Goal: Task Accomplishment & Management: Use online tool/utility

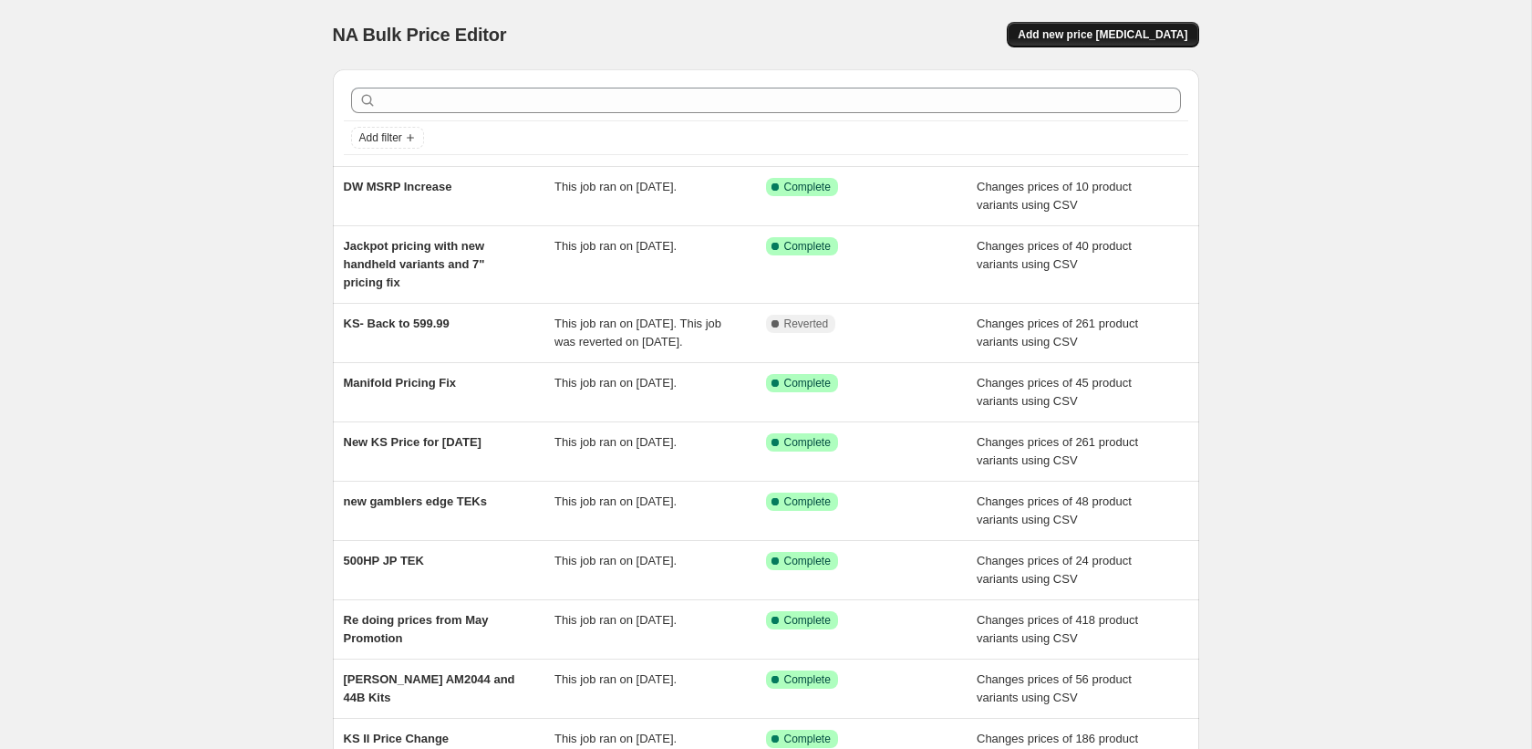
click at [1124, 36] on span "Add new price [MEDICAL_DATA]" at bounding box center [1103, 34] width 170 height 15
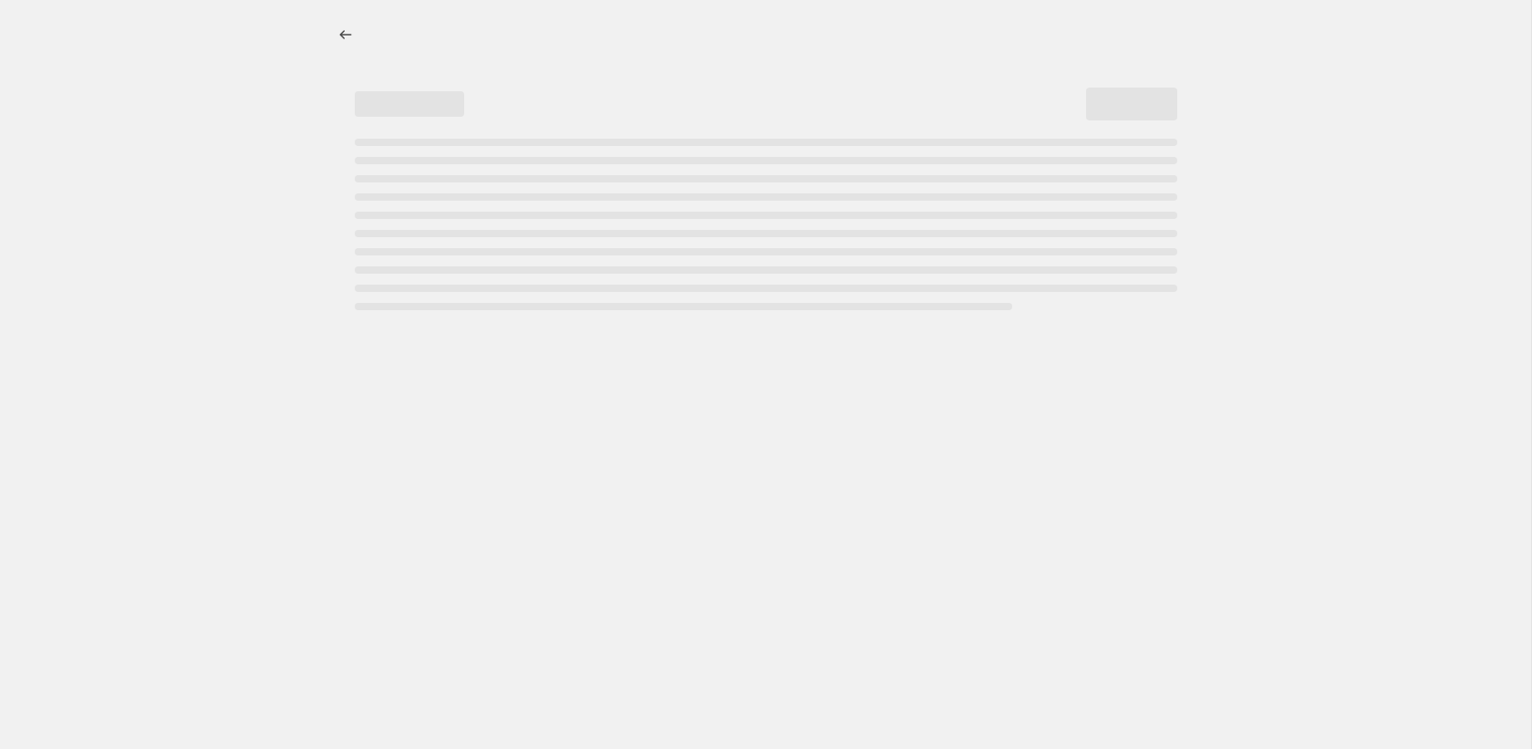
select select "percentage"
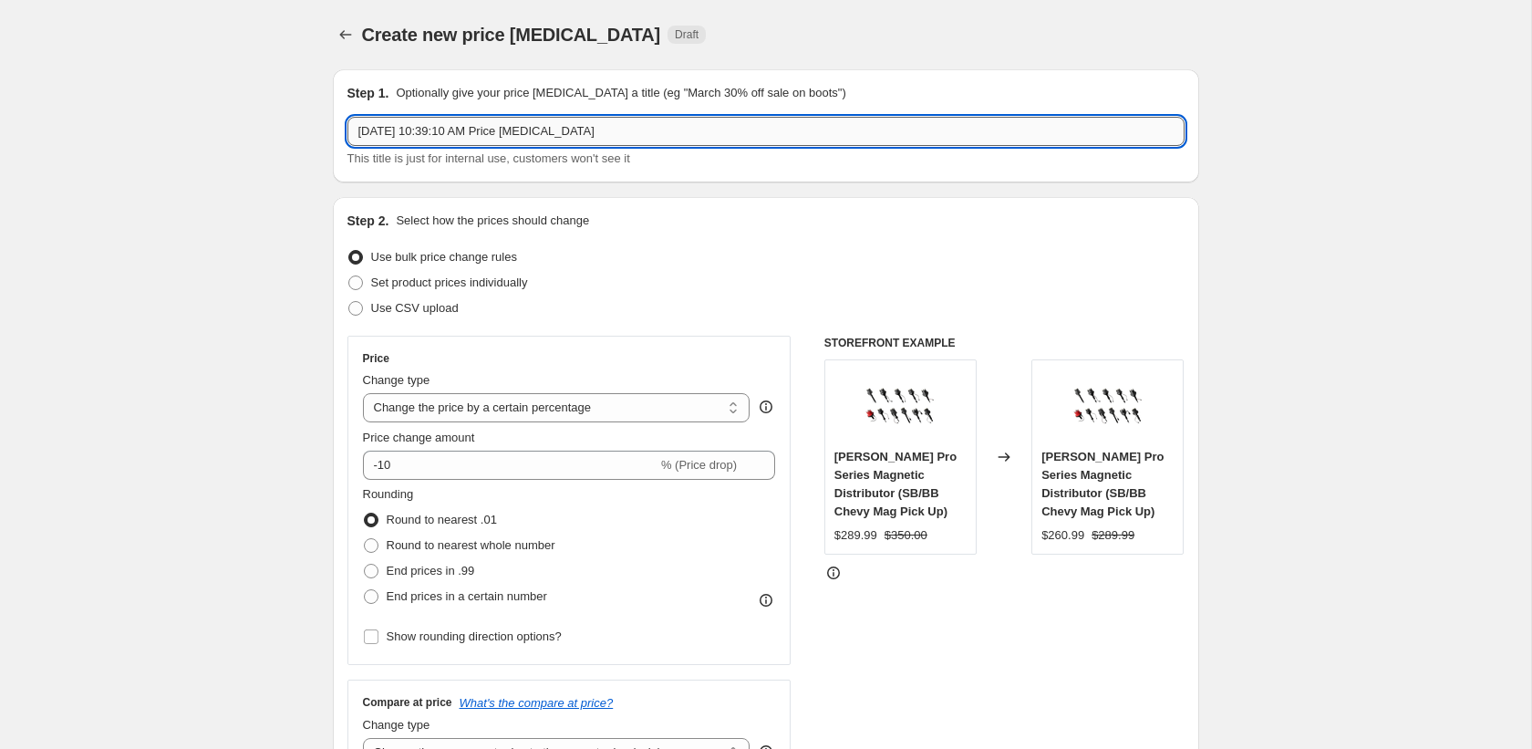
click at [440, 129] on input "[DATE] 10:39:10 AM Price [MEDICAL_DATA]" at bounding box center [765, 131] width 837 height 29
type input "EFI Systems MSRP Increase"
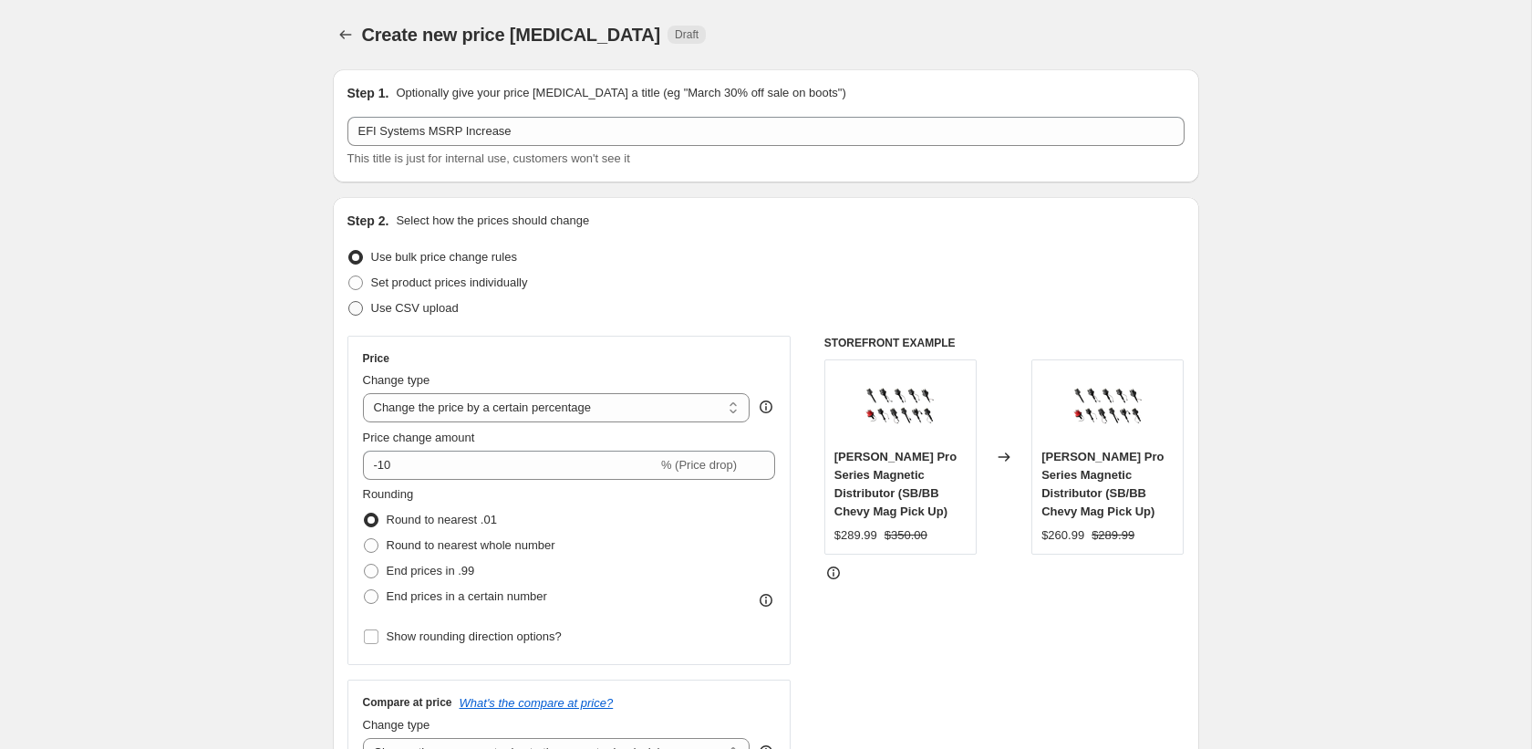
click at [418, 315] on span "Use CSV upload" at bounding box center [415, 308] width 88 height 14
click at [349, 302] on input "Use CSV upload" at bounding box center [348, 301] width 1 height 1
radio input "true"
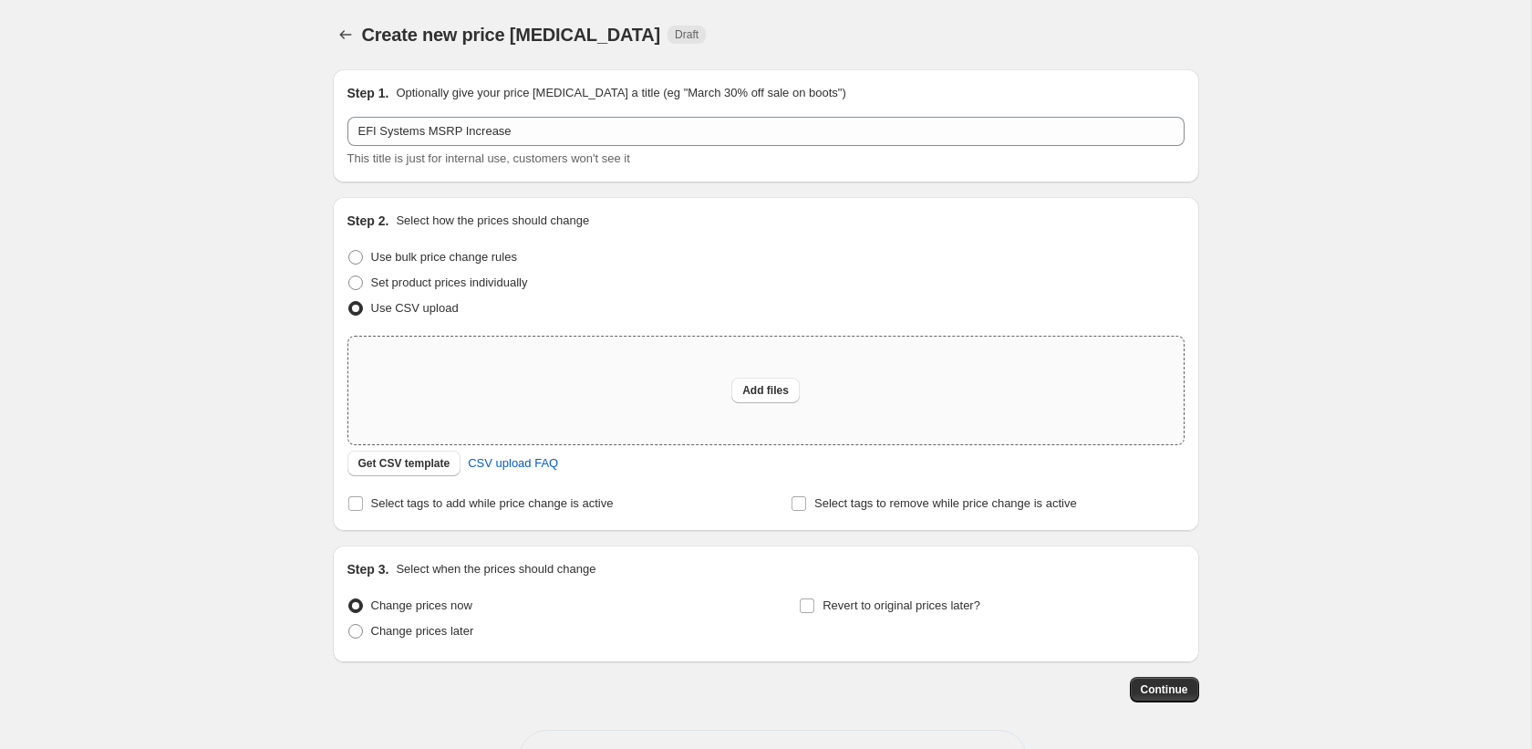
scroll to position [65, 0]
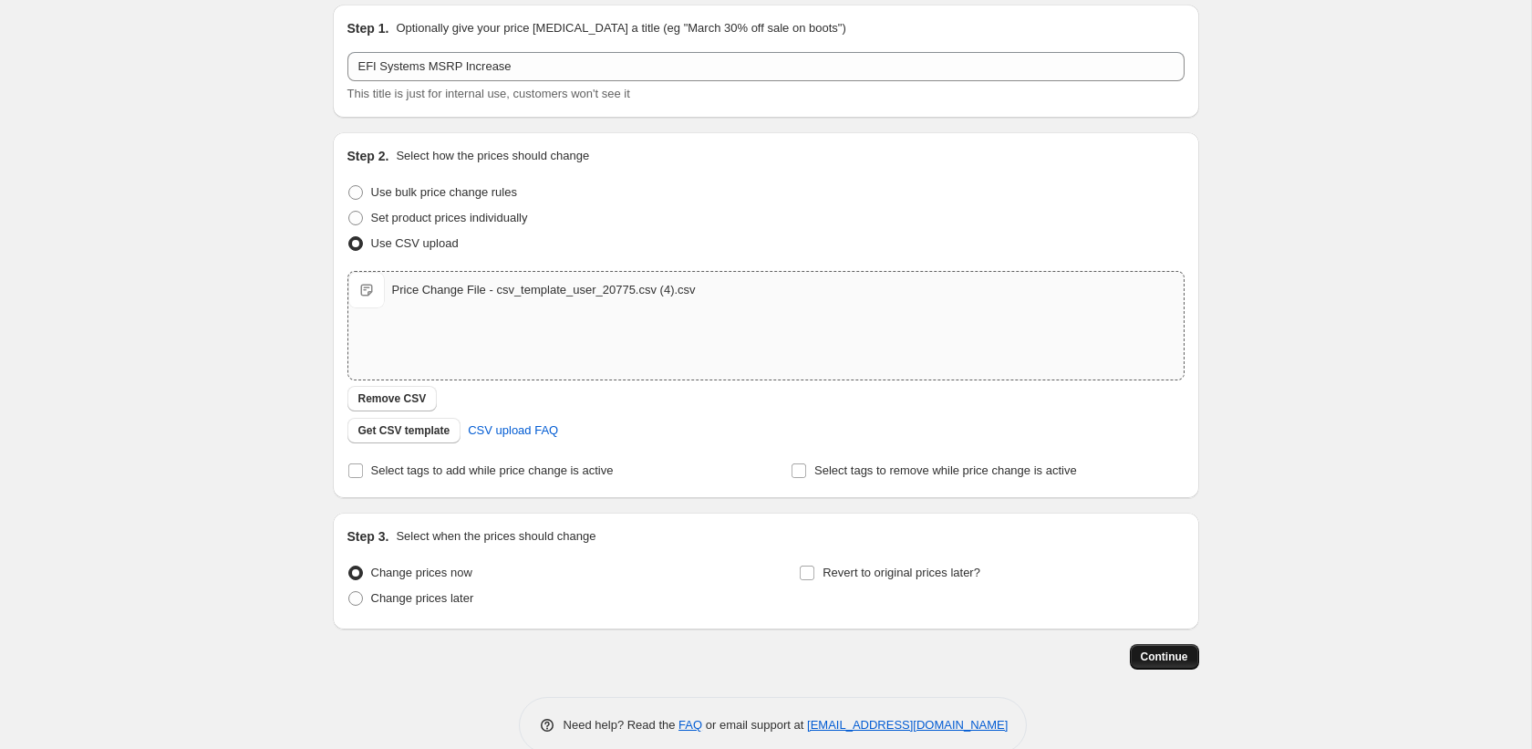
click at [1153, 651] on span "Continue" at bounding box center [1164, 656] width 47 height 15
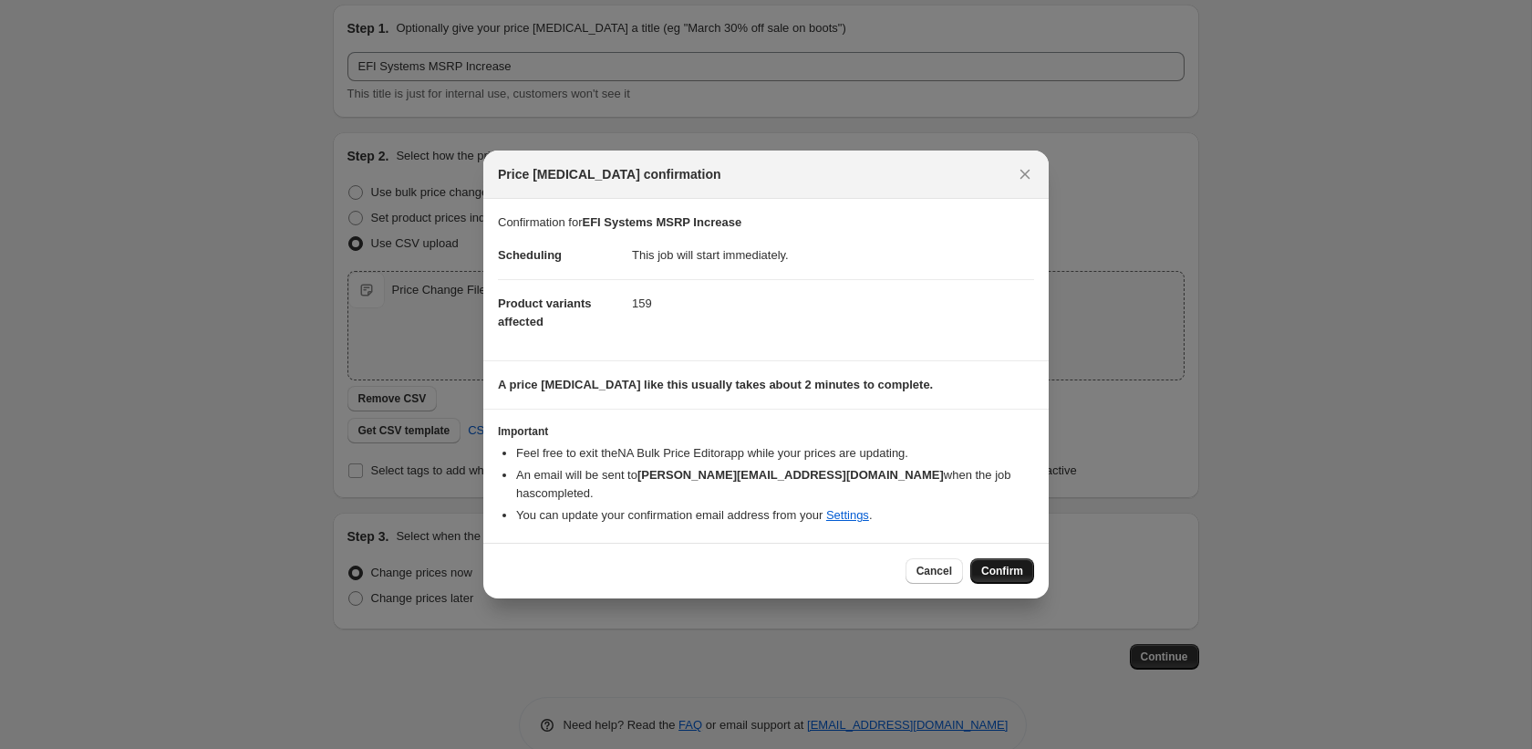
click at [996, 564] on span "Confirm" at bounding box center [1002, 571] width 42 height 15
